Goal: Transaction & Acquisition: Purchase product/service

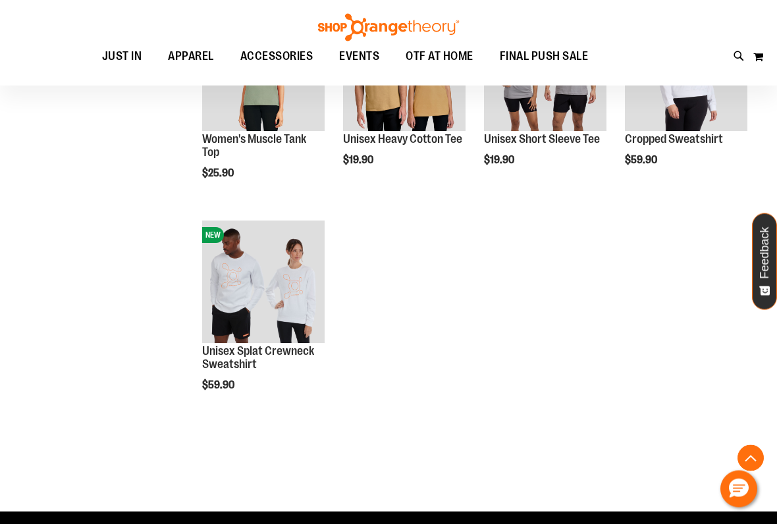
scroll to position [1175, 0]
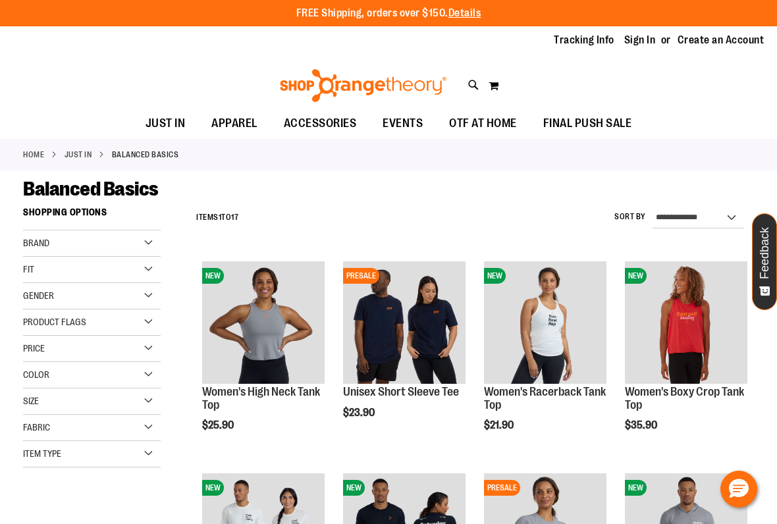
click at [232, 468] on span "Add to Cart" at bounding box center [203, 475] width 58 height 14
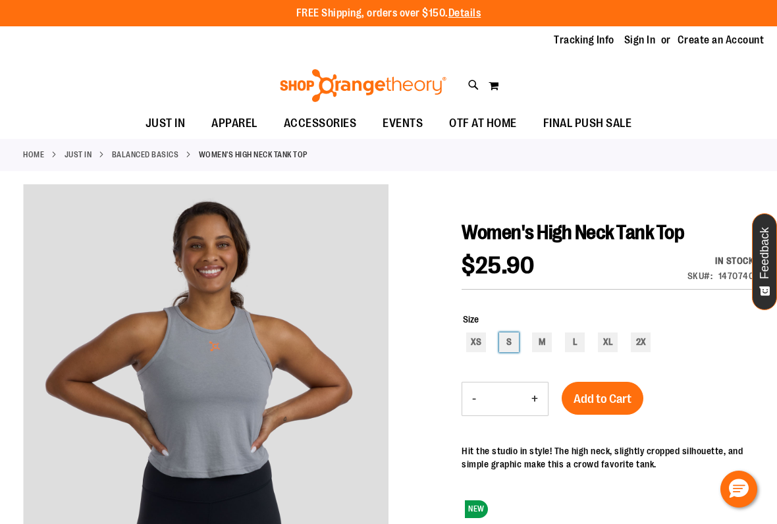
click at [518, 339] on div "S" at bounding box center [509, 343] width 20 height 20
click at [578, 338] on div "L" at bounding box center [575, 343] width 20 height 20
type input "***"
click at [603, 399] on span "Add to Cart" at bounding box center [603, 399] width 58 height 14
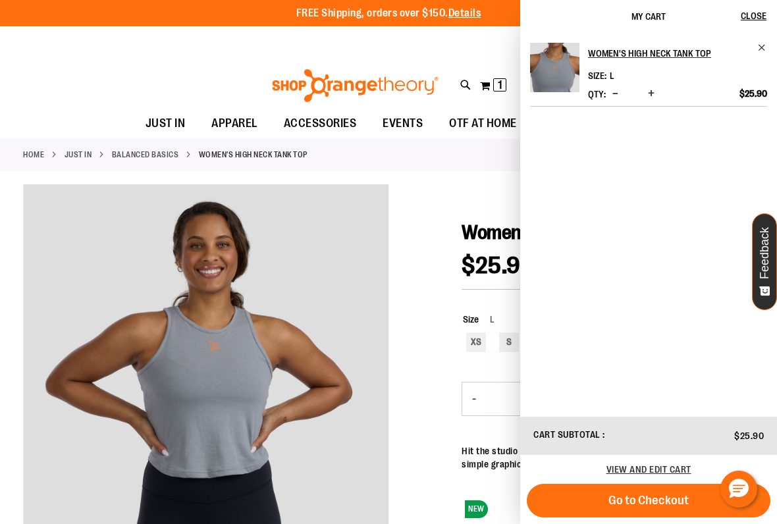
click at [656, 495] on span "Go to Checkout" at bounding box center [649, 500] width 80 height 14
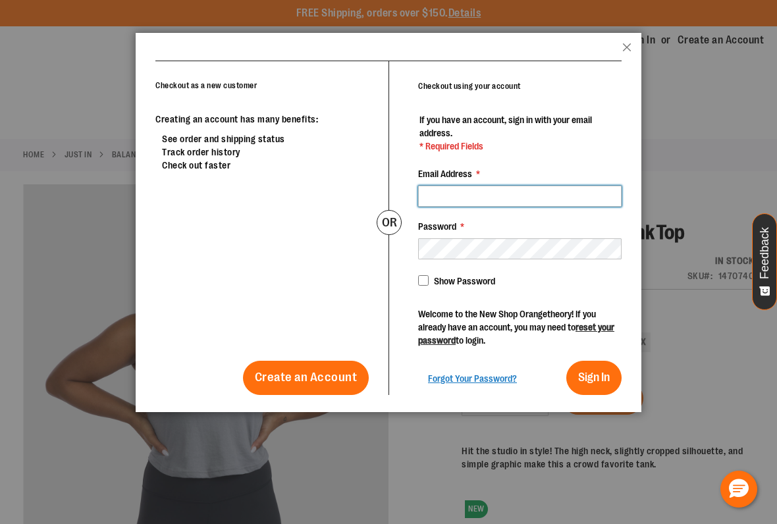
click at [564, 196] on input "Email Address *" at bounding box center [520, 196] width 204 height 21
click at [629, 48] on button "Close" at bounding box center [627, 51] width 9 height 17
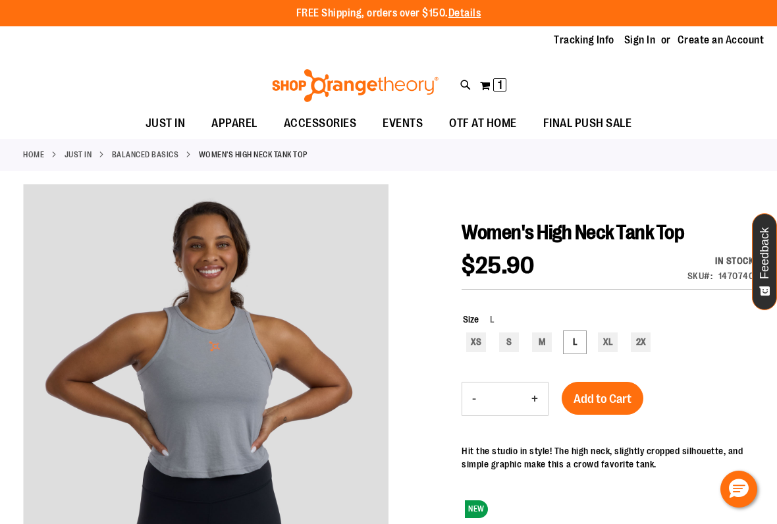
click at [499, 86] on span "1" at bounding box center [500, 84] width 5 height 13
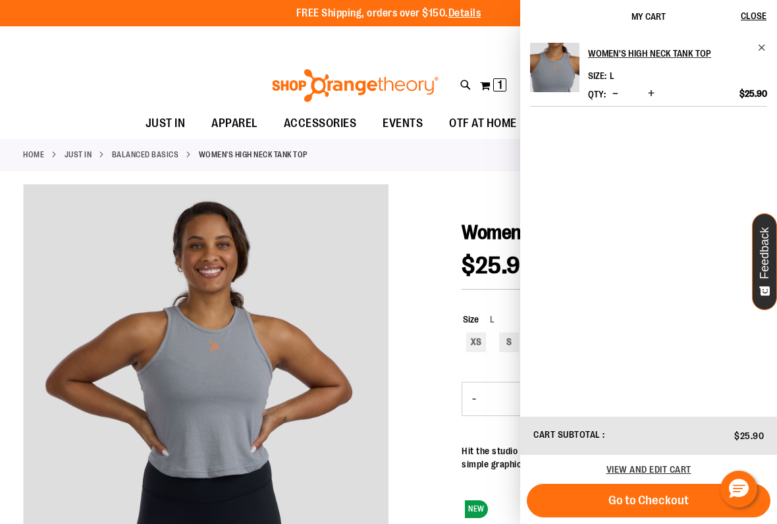
click at [645, 499] on span "Go to Checkout" at bounding box center [649, 500] width 80 height 14
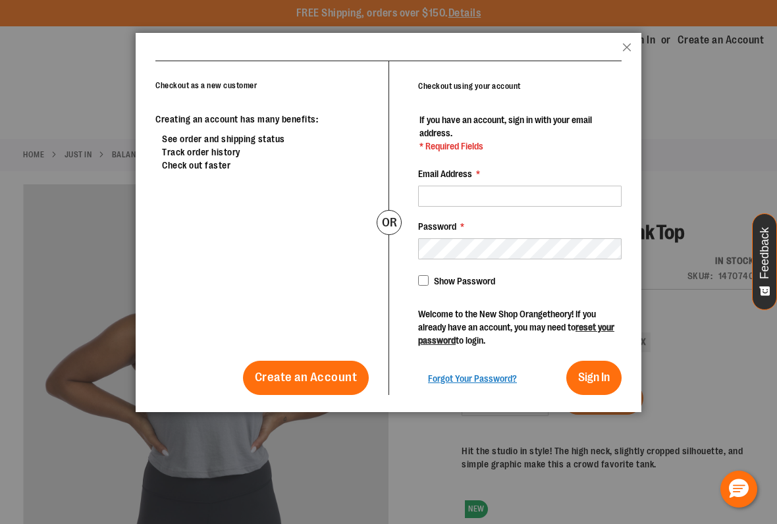
click at [331, 373] on span "Create an Account" at bounding box center [306, 377] width 103 height 14
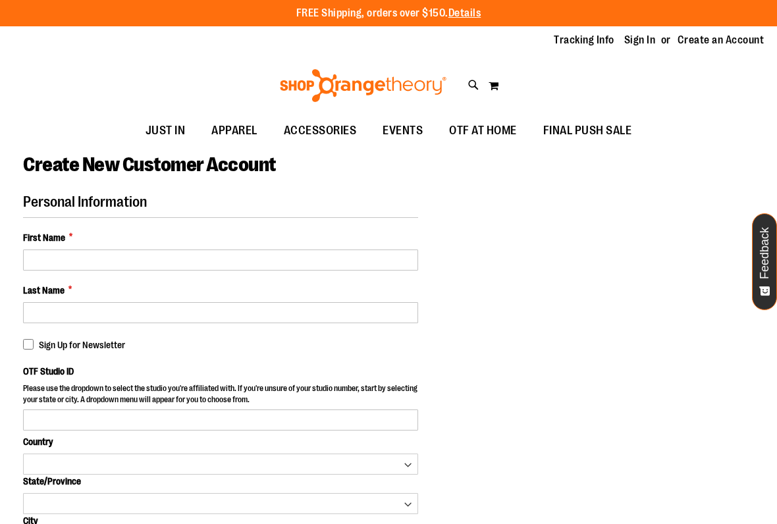
select select "***"
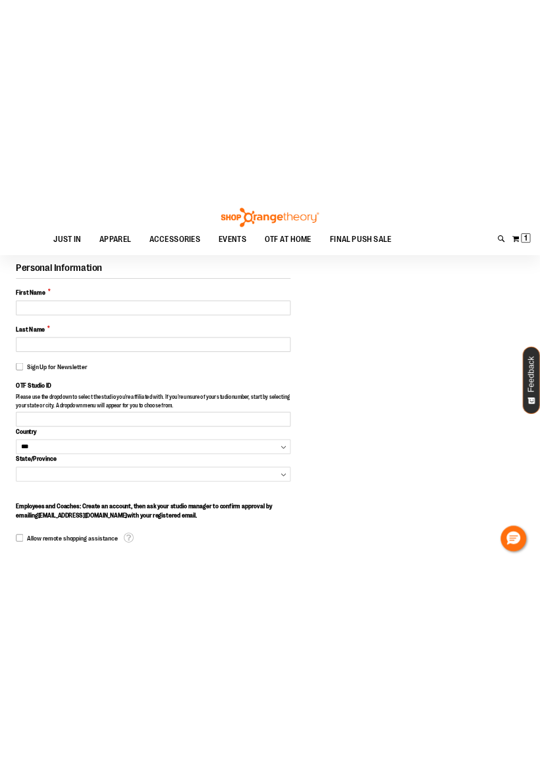
scroll to position [96, 0]
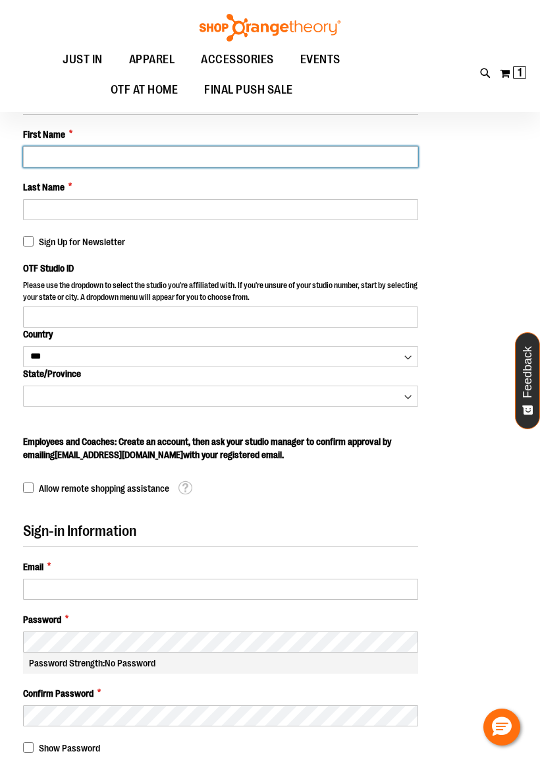
click at [38, 166] on input "First Name *" at bounding box center [220, 156] width 395 height 21
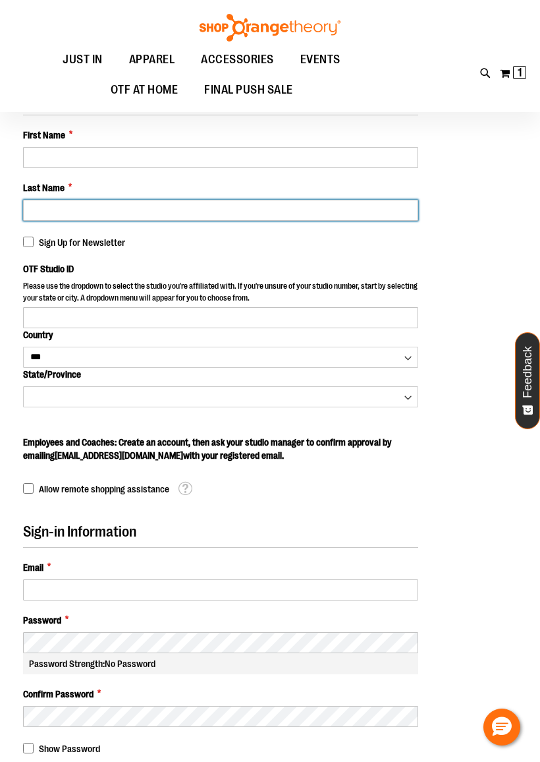
click at [52, 211] on input "Last Name *" at bounding box center [220, 210] width 395 height 21
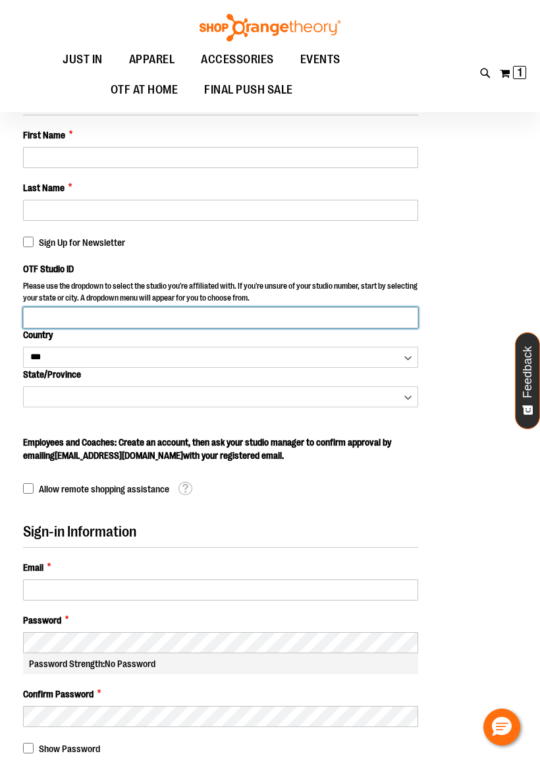
click at [38, 320] on input "OTF Studio ID" at bounding box center [220, 317] width 395 height 21
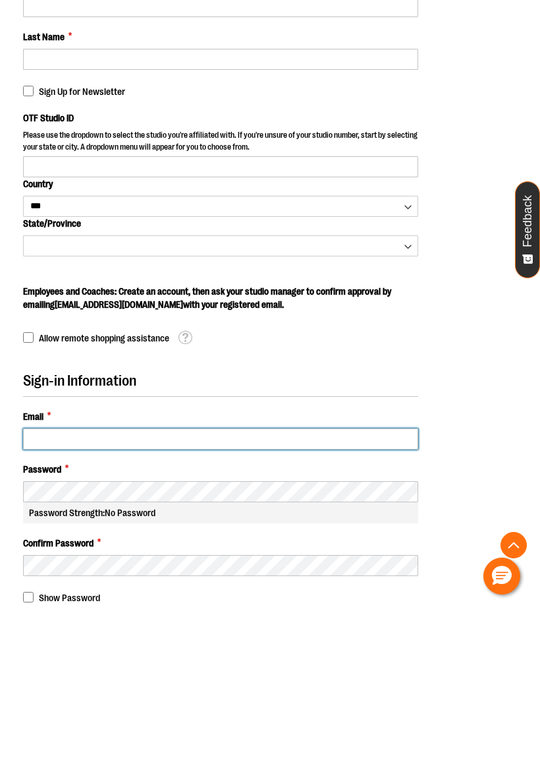
click at [44, 524] on input "Email *" at bounding box center [220, 589] width 395 height 21
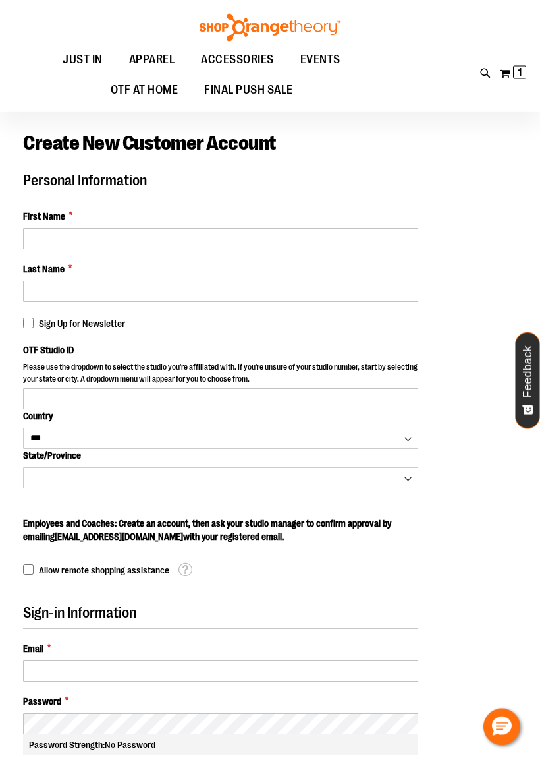
scroll to position [0, 0]
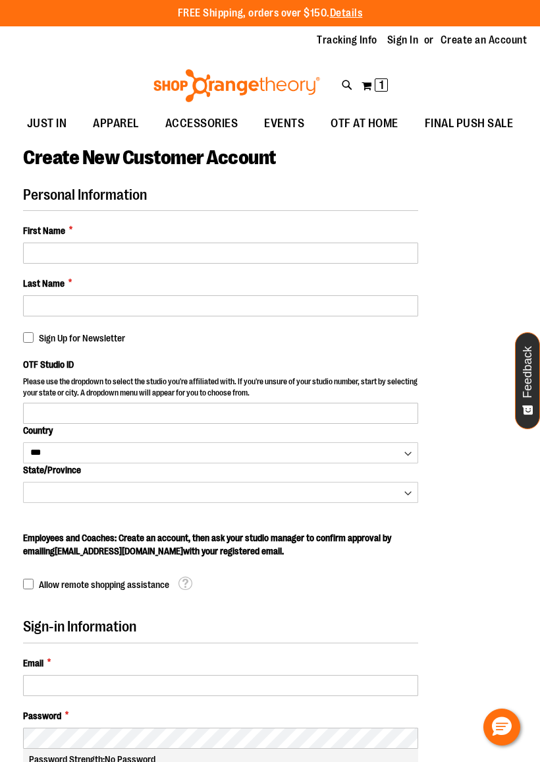
click at [267, 88] on img at bounding box center [237, 85] width 171 height 33
